Goal: Information Seeking & Learning: Check status

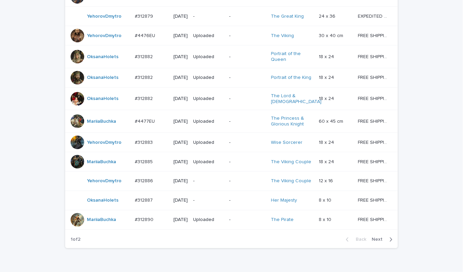
scroll to position [633, 0]
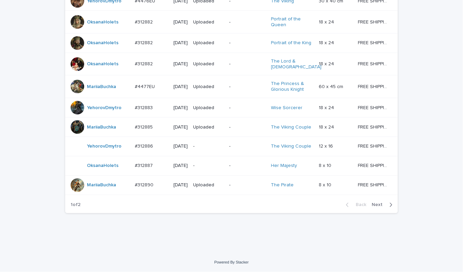
click at [374, 205] on span "Next" at bounding box center [379, 204] width 15 height 5
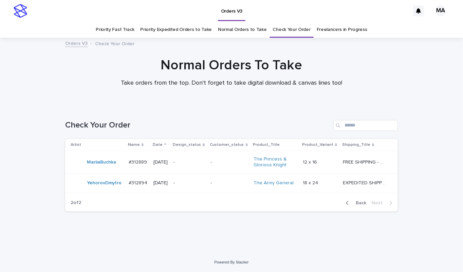
click at [42, 84] on div "Normal Orders To Take Take orders from the top. Don't forget to take digital do…" at bounding box center [231, 75] width 463 height 36
click at [193, 182] on p "-" at bounding box center [190, 183] width 32 height 6
